Goal: Information Seeking & Learning: Learn about a topic

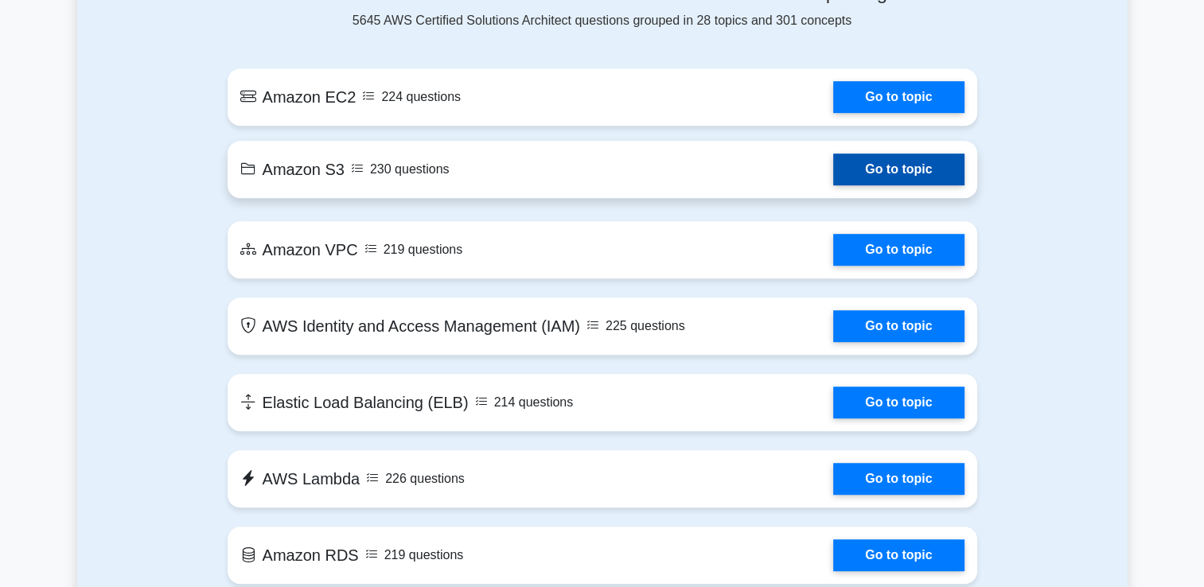
scroll to position [912, 0]
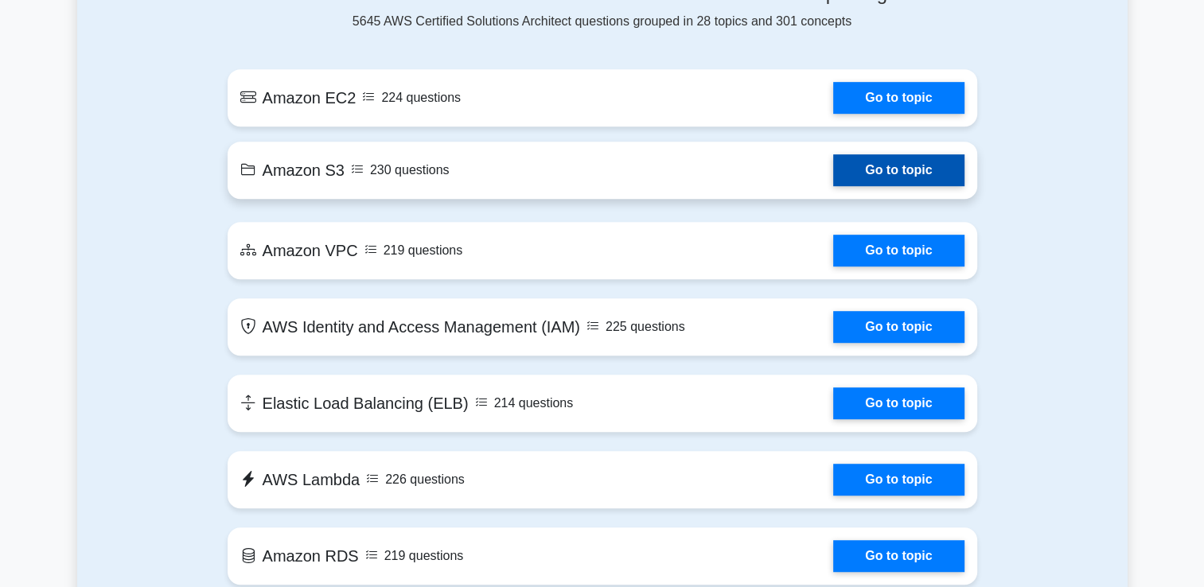
click at [917, 158] on link "Go to topic" at bounding box center [898, 170] width 130 height 32
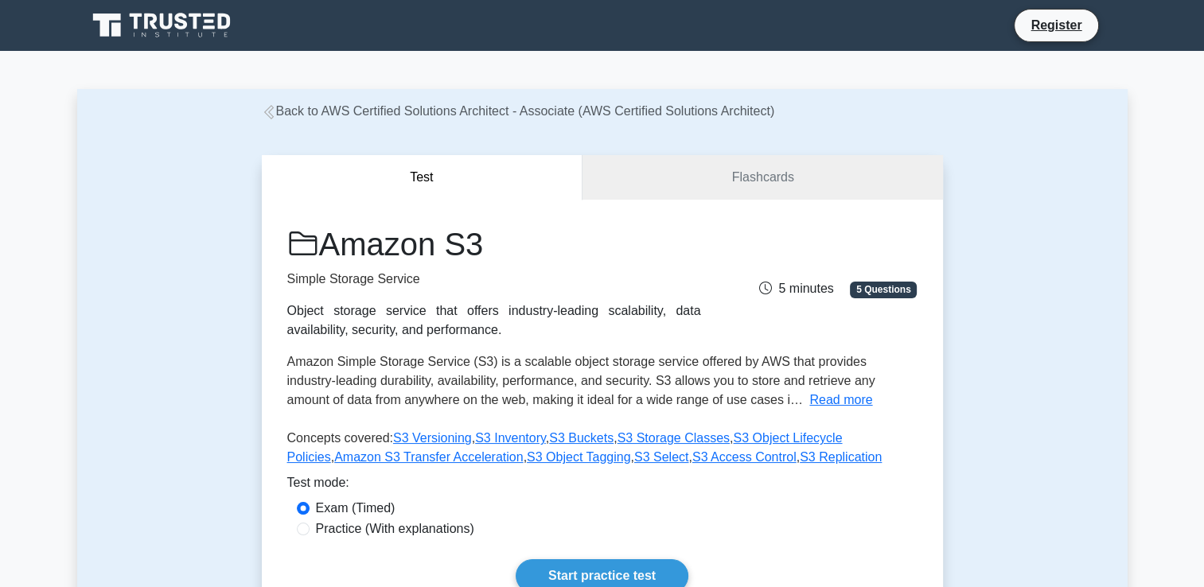
scroll to position [139, 0]
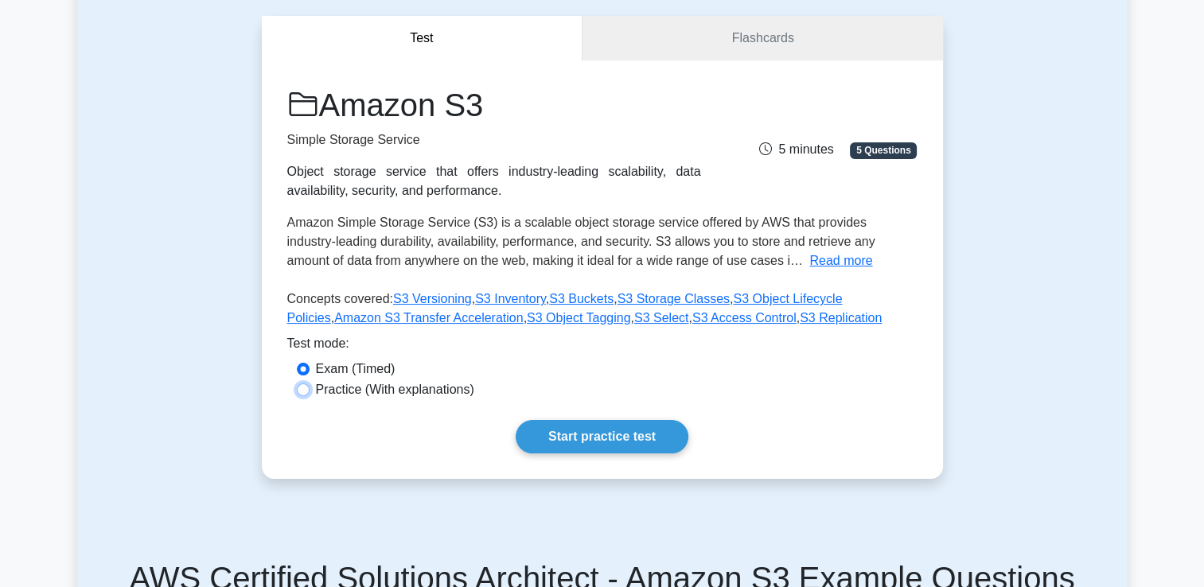
click at [306, 390] on input "Practice (With explanations)" at bounding box center [303, 390] width 13 height 13
radio input "true"
click at [586, 435] on link "Start practice test" at bounding box center [602, 436] width 173 height 33
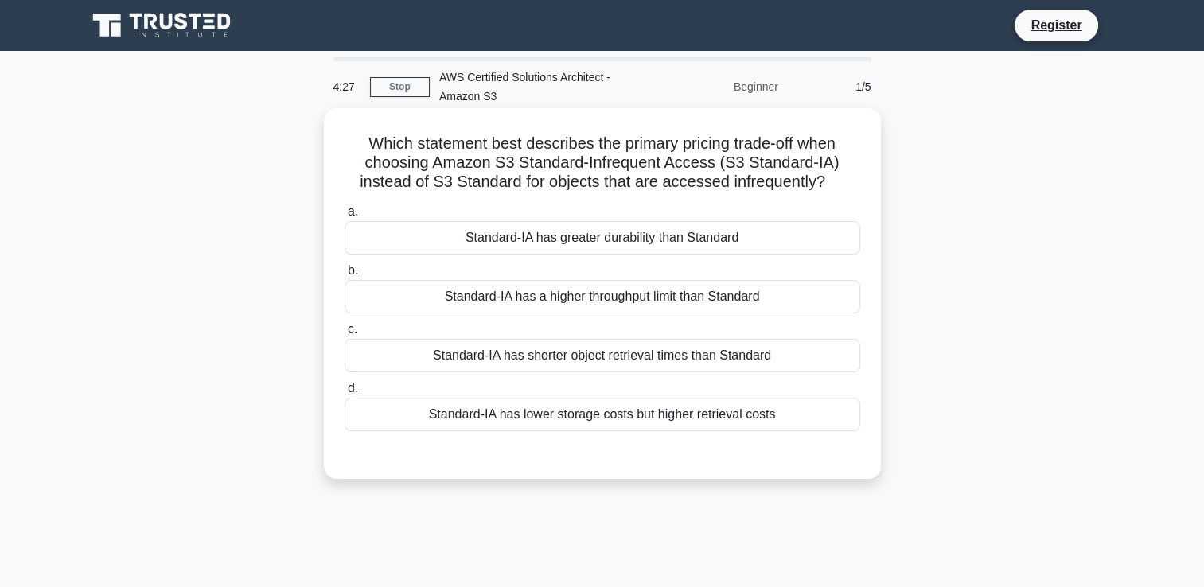
click at [691, 294] on div "Standard-IA has a higher throughput limit than Standard" at bounding box center [603, 296] width 516 height 33
click at [345, 276] on input "b. Standard-IA has a higher throughput limit than Standard" at bounding box center [345, 271] width 0 height 10
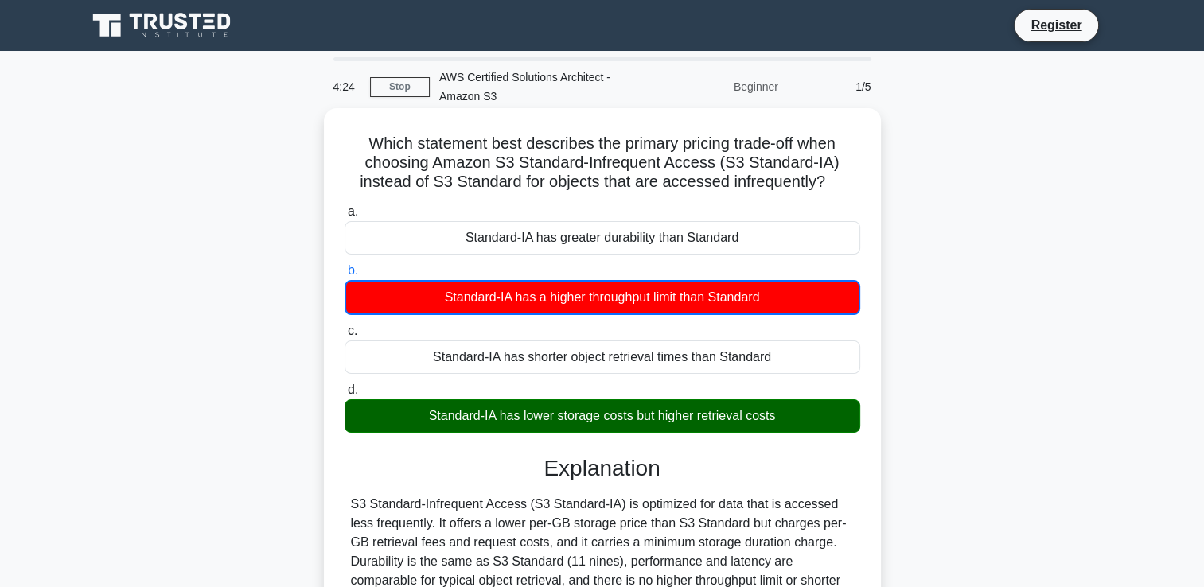
click at [668, 412] on div "Standard-IA has lower storage costs but higher retrieval costs" at bounding box center [603, 415] width 516 height 33
click at [345, 395] on input "d. Standard-IA has lower storage costs but higher retrieval costs" at bounding box center [345, 390] width 0 height 10
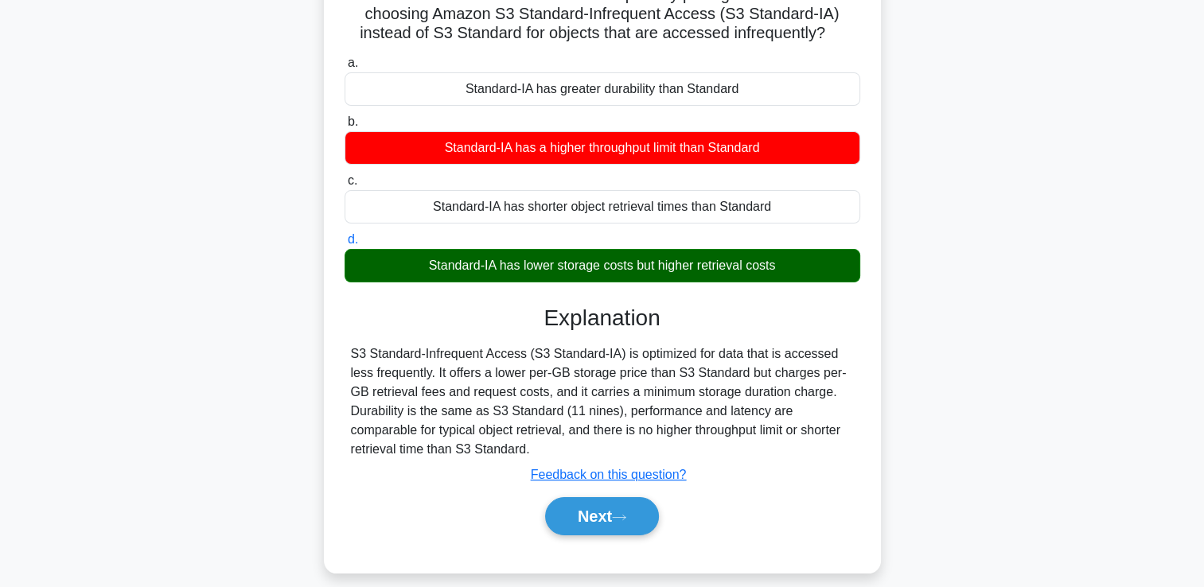
scroll to position [153, 0]
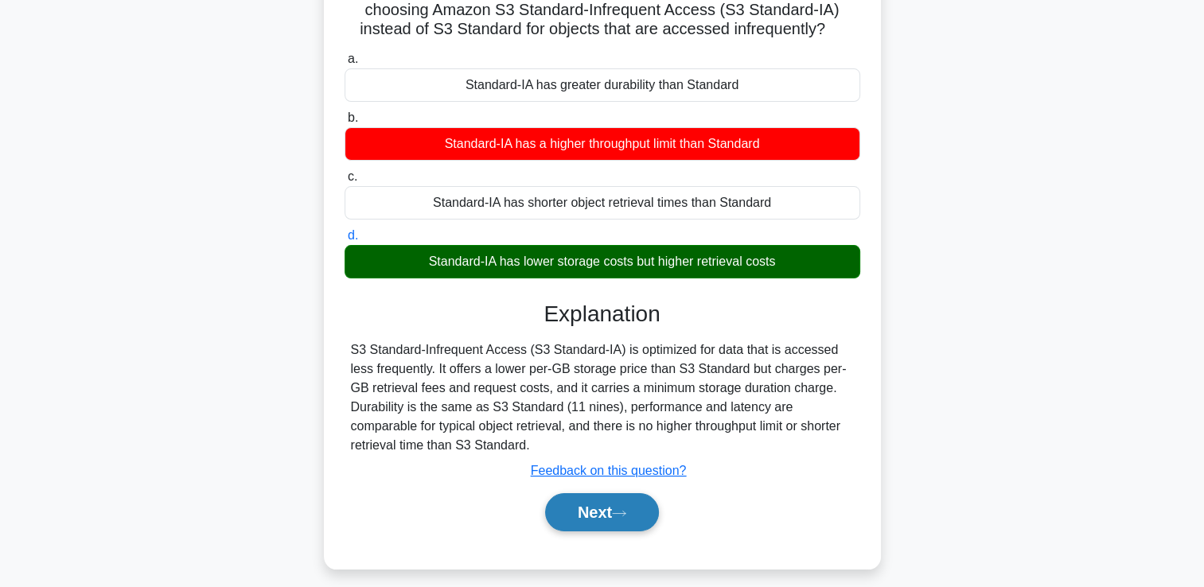
click at [605, 515] on button "Next" at bounding box center [602, 512] width 114 height 38
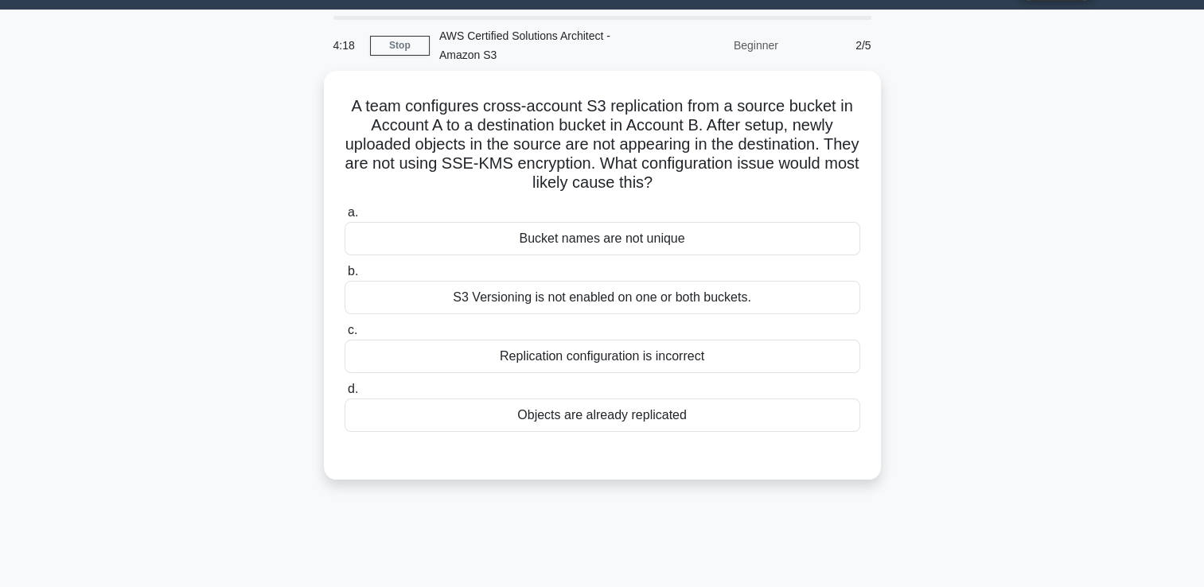
scroll to position [21, 0]
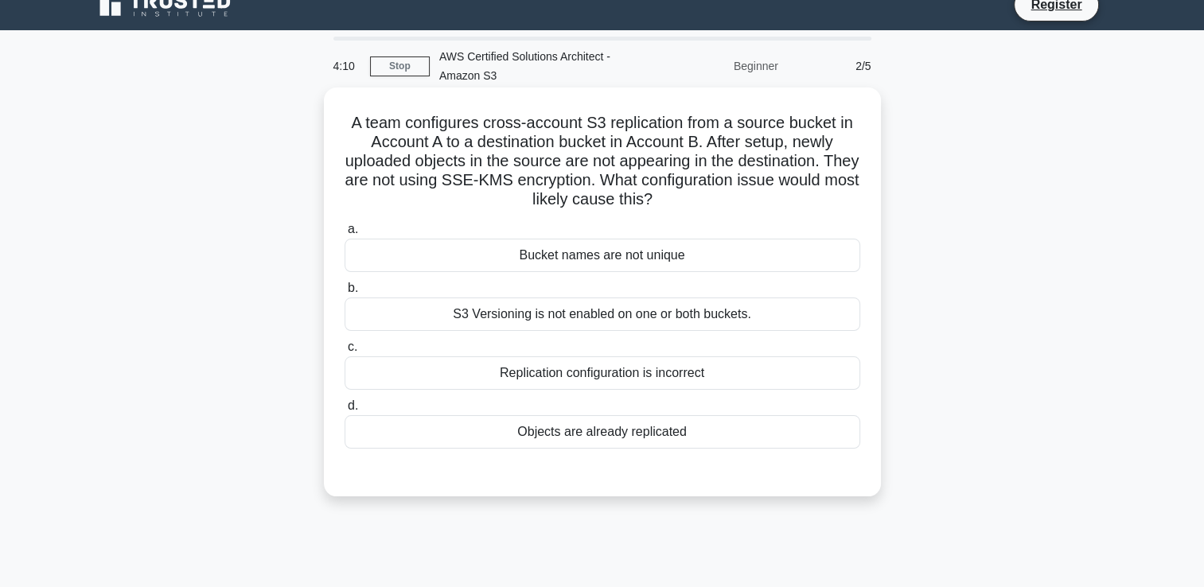
click at [602, 263] on div "Bucket names are not unique" at bounding box center [603, 255] width 516 height 33
click at [345, 235] on input "a. Bucket names are not unique" at bounding box center [345, 229] width 0 height 10
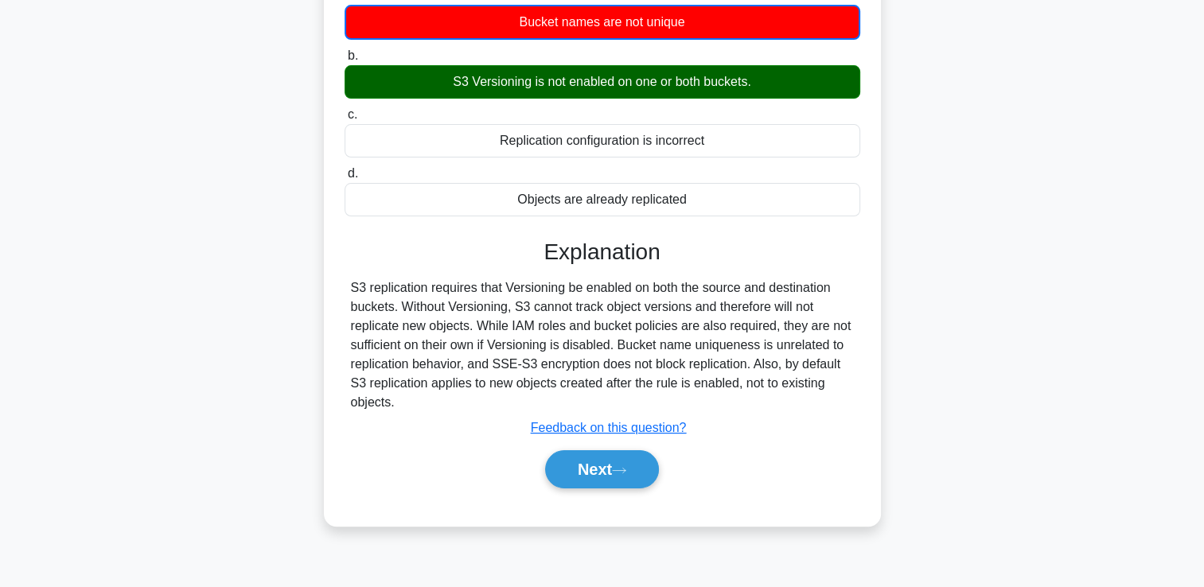
scroll to position [272, 0]
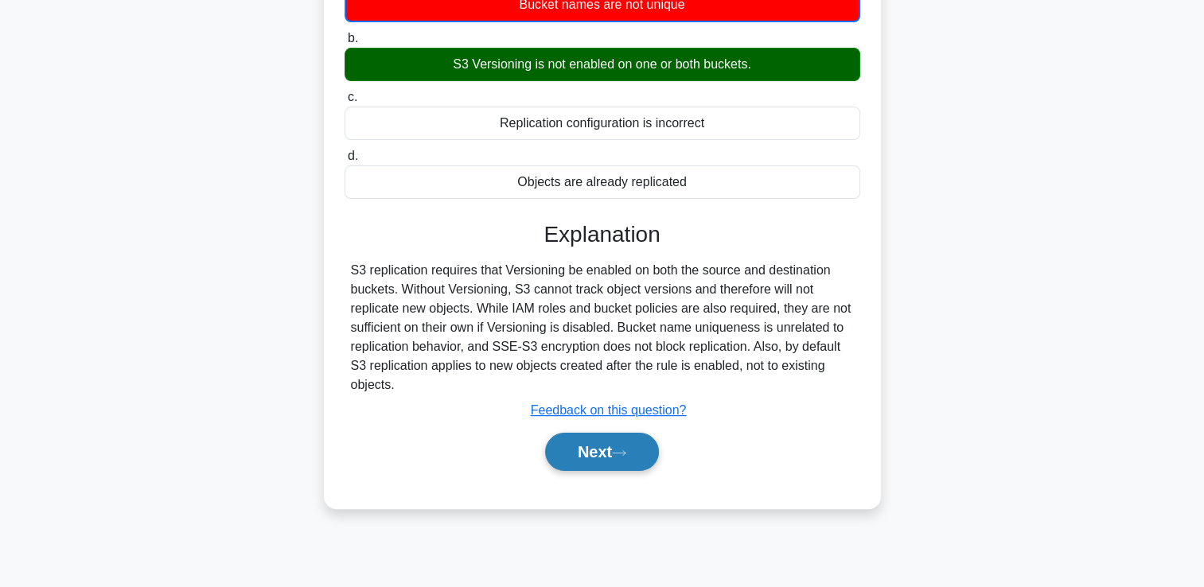
click at [614, 453] on button "Next" at bounding box center [602, 452] width 114 height 38
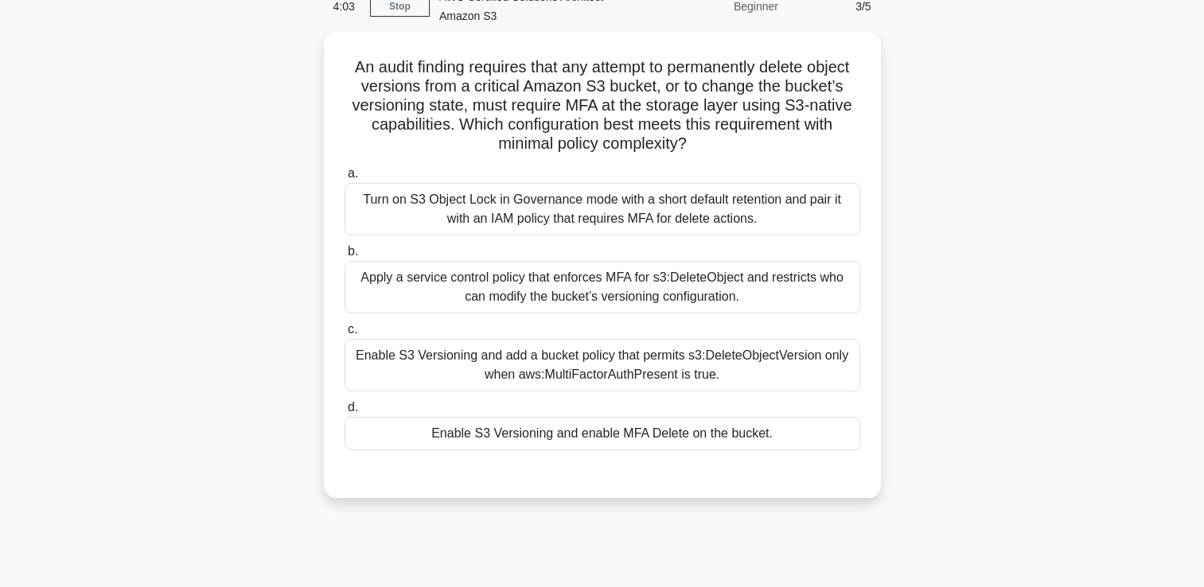
scroll to position [80, 0]
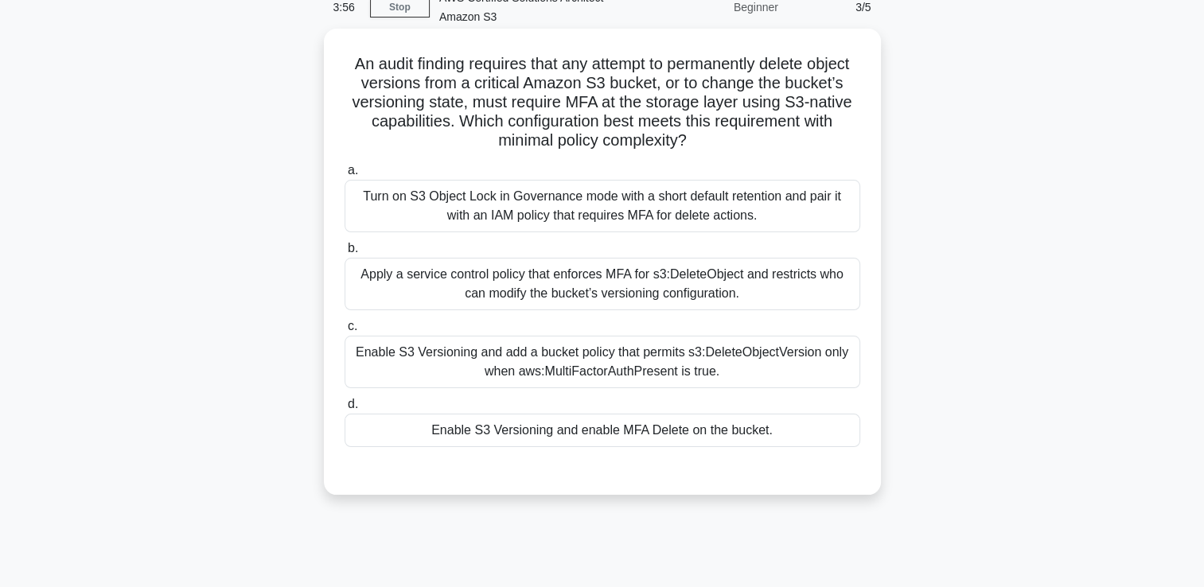
click at [589, 364] on div "Enable S3 Versioning and add a bucket policy that permits s3:DeleteObjectVersio…" at bounding box center [603, 362] width 516 height 53
click at [345, 332] on input "c. Enable S3 Versioning and add a bucket policy that permits s3:DeleteObjectVer…" at bounding box center [345, 326] width 0 height 10
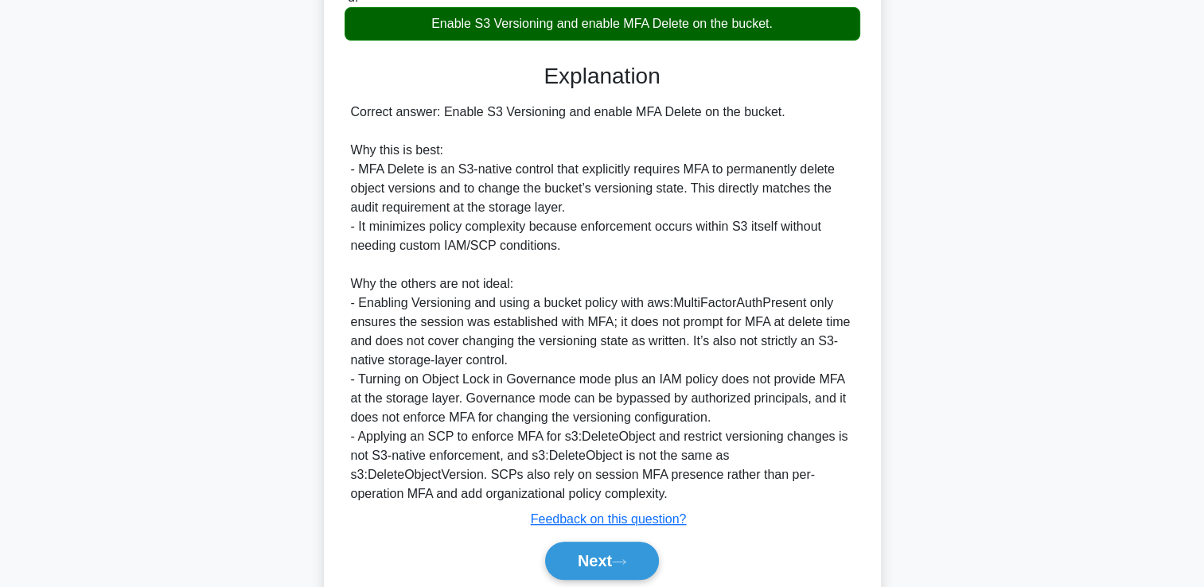
scroll to position [547, 0]
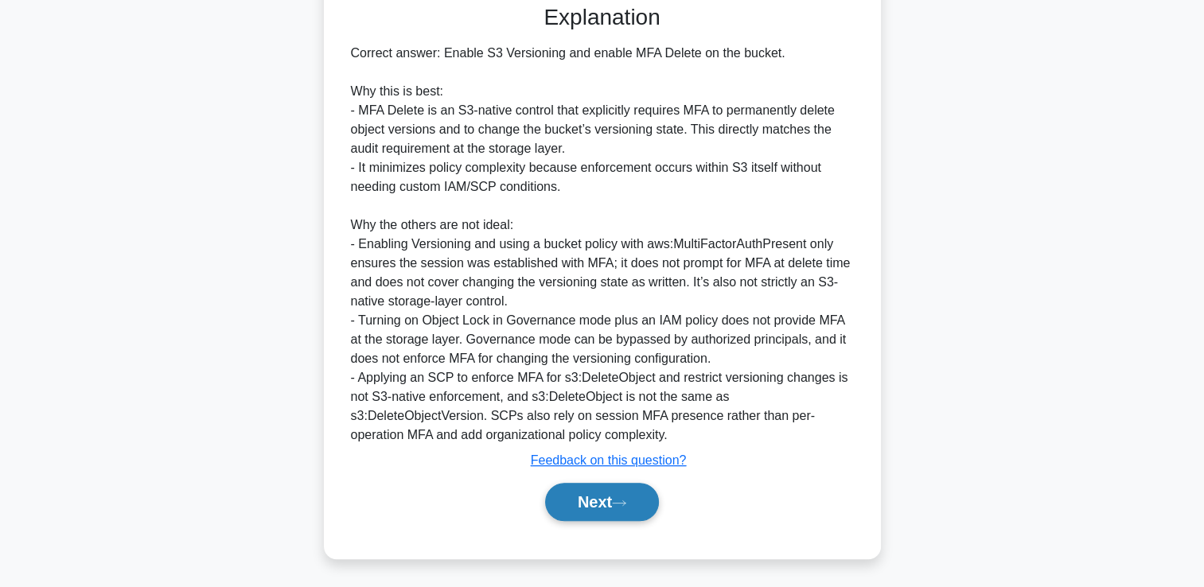
click at [612, 501] on button "Next" at bounding box center [602, 502] width 114 height 38
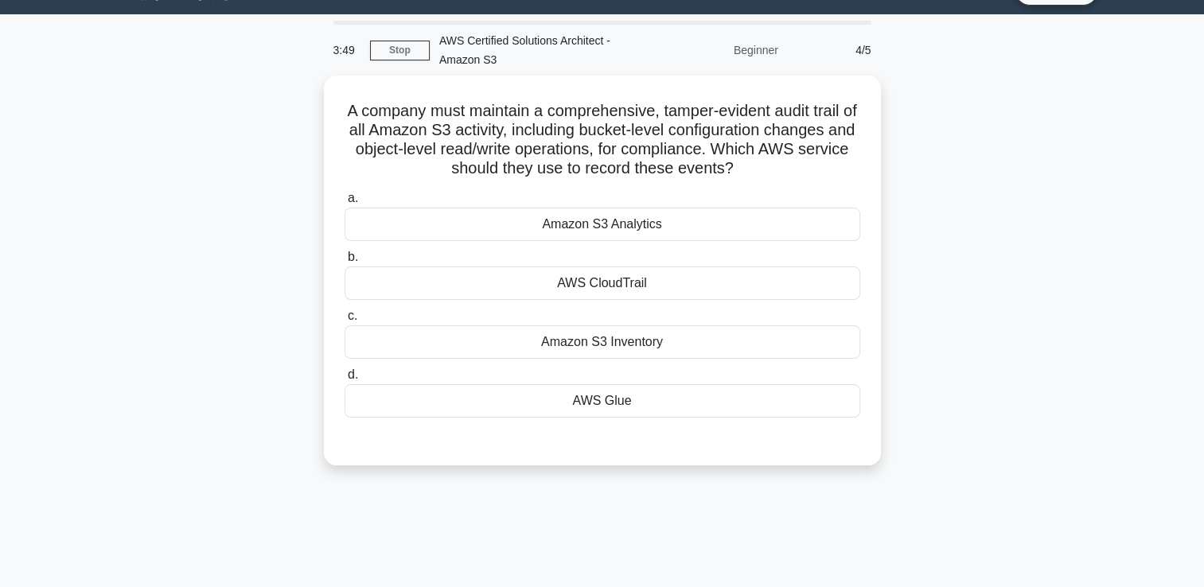
scroll to position [0, 0]
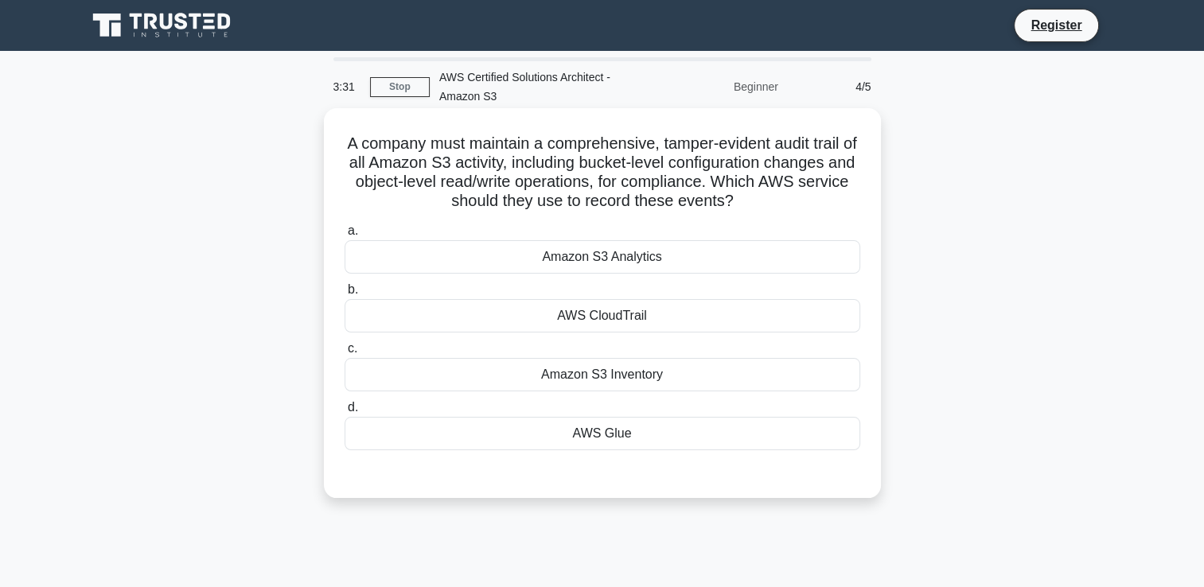
click at [710, 263] on div "Amazon S3 Analytics" at bounding box center [603, 256] width 516 height 33
click at [345, 236] on input "a. Amazon S3 Analytics" at bounding box center [345, 231] width 0 height 10
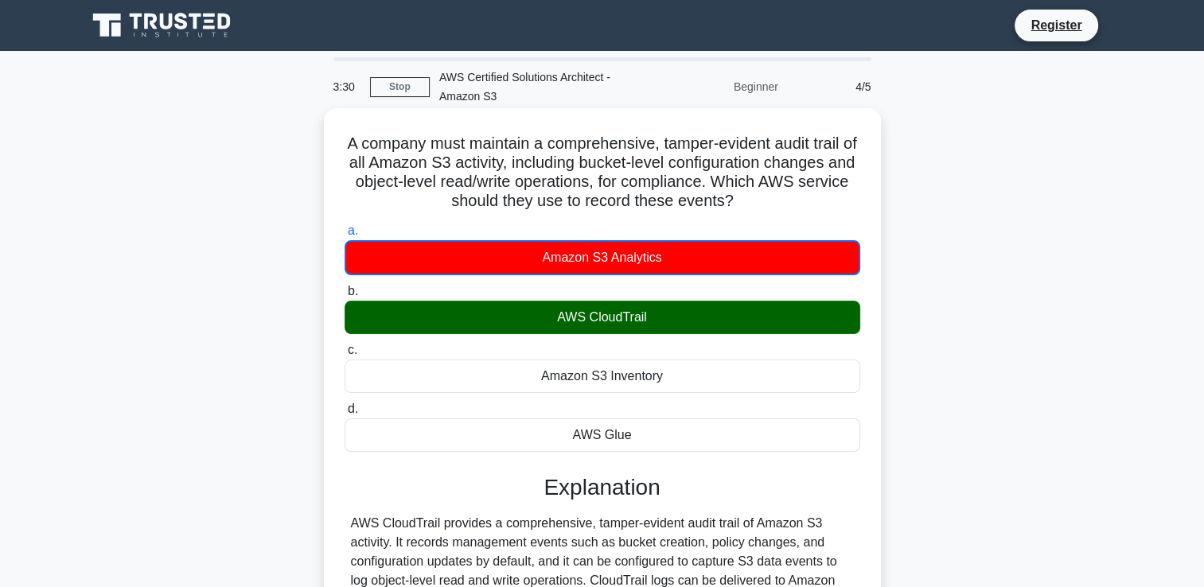
scroll to position [272, 0]
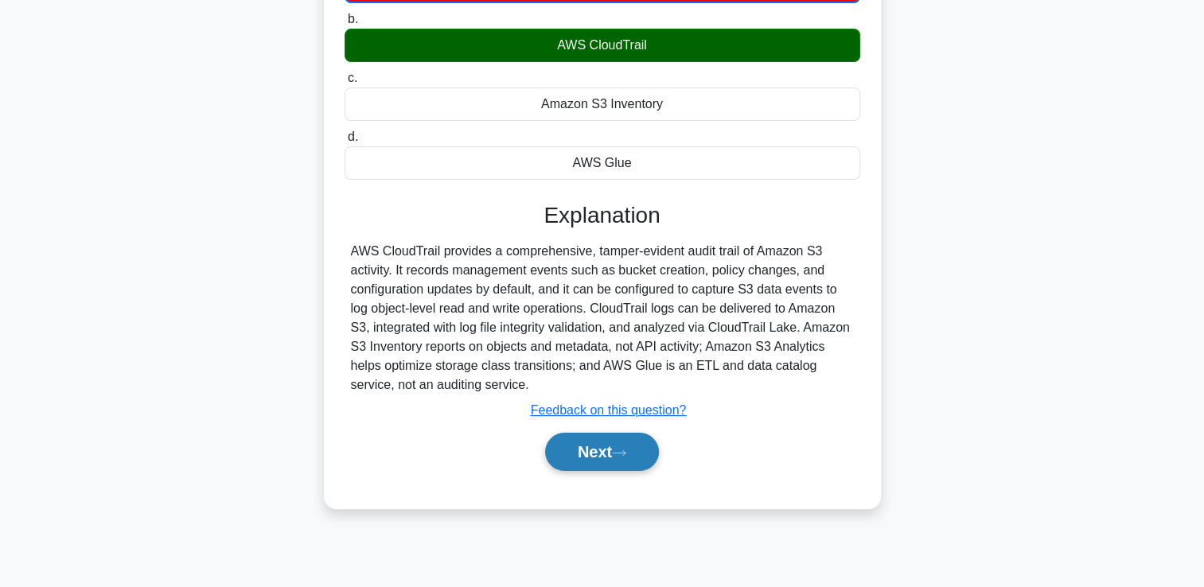
click at [618, 450] on icon at bounding box center [619, 453] width 14 height 9
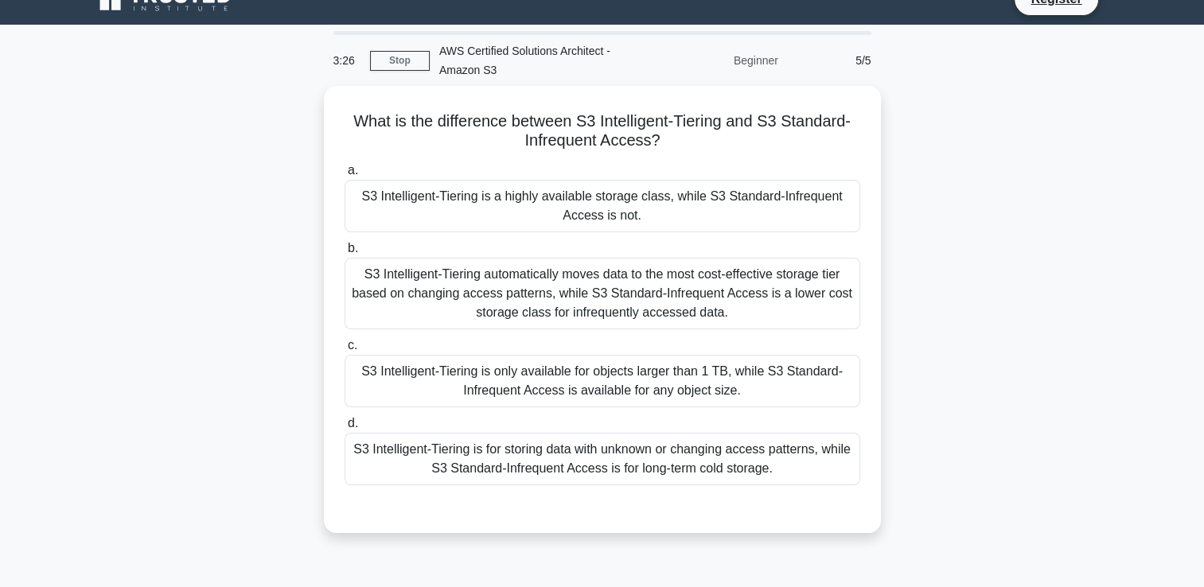
scroll to position [0, 0]
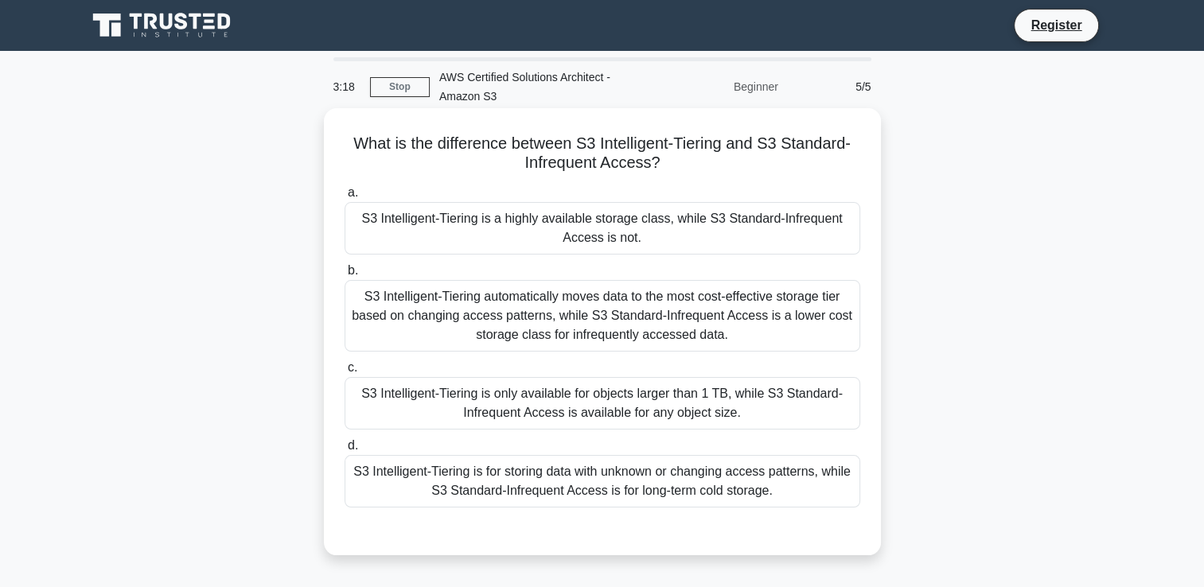
click at [781, 307] on div "S3 Intelligent-Tiering automatically moves data to the most cost-effective stor…" at bounding box center [603, 316] width 516 height 72
click at [345, 276] on input "b. S3 Intelligent-Tiering automatically moves data to the most cost-effective s…" at bounding box center [345, 271] width 0 height 10
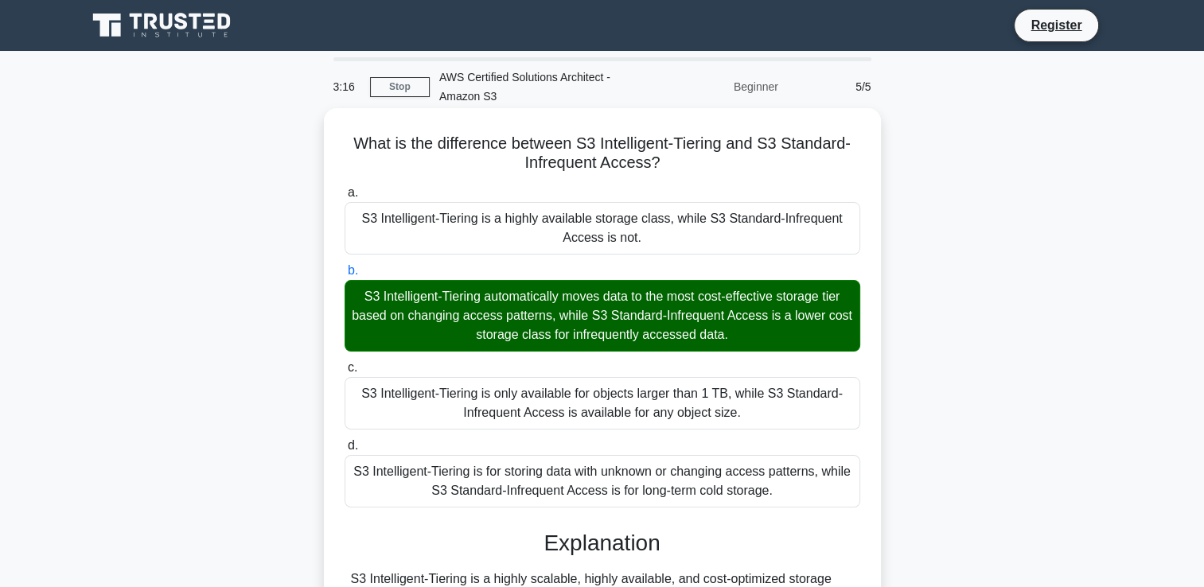
scroll to position [272, 0]
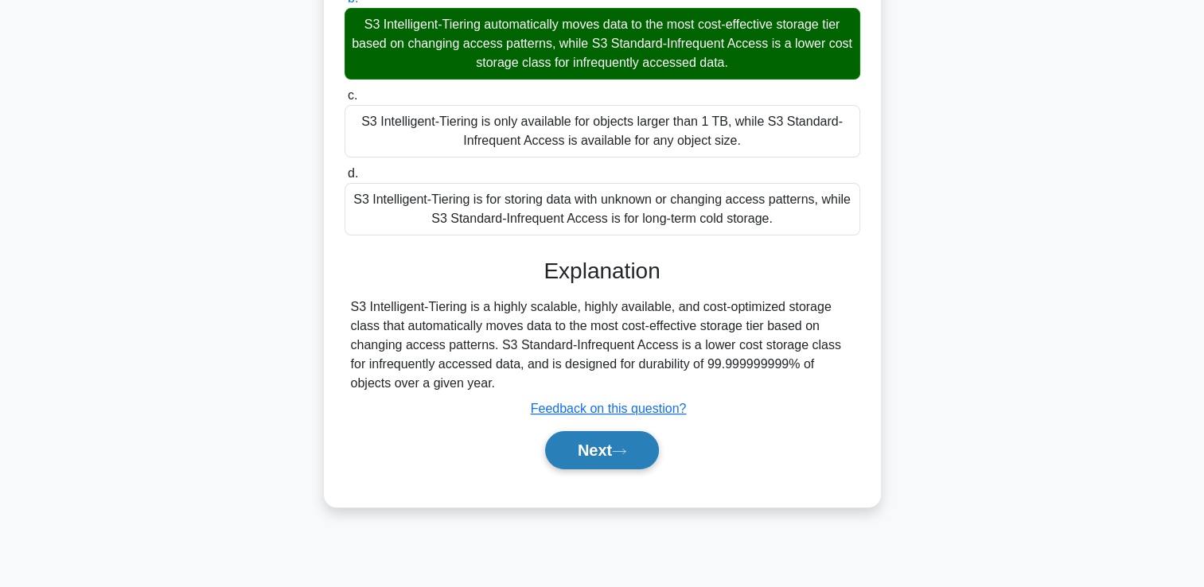
click at [633, 444] on button "Next" at bounding box center [602, 450] width 114 height 38
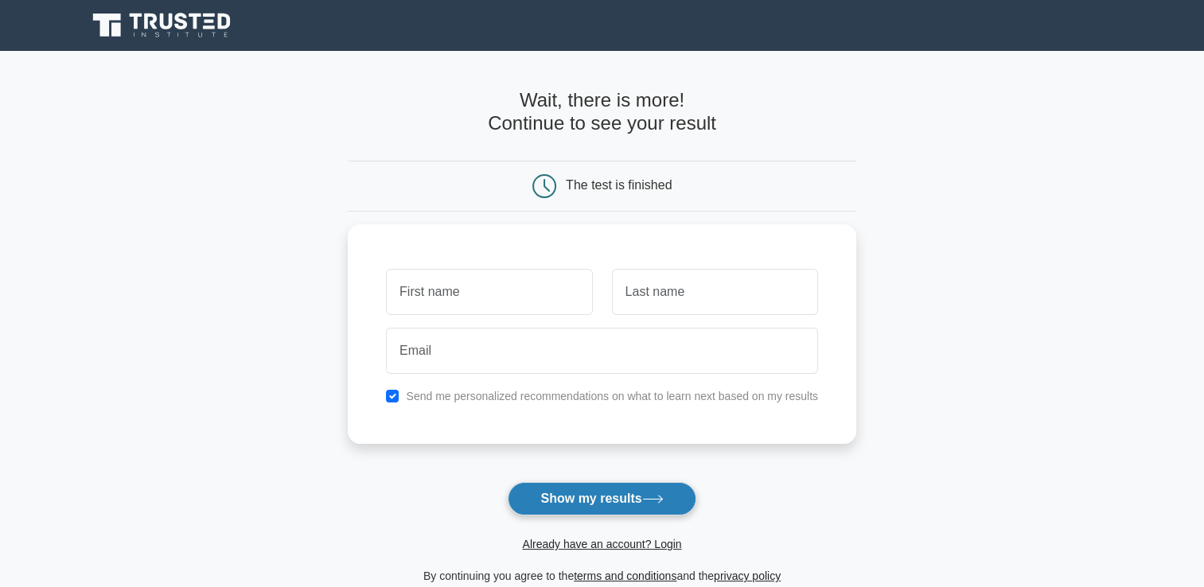
click at [668, 504] on button "Show my results" at bounding box center [602, 498] width 188 height 33
